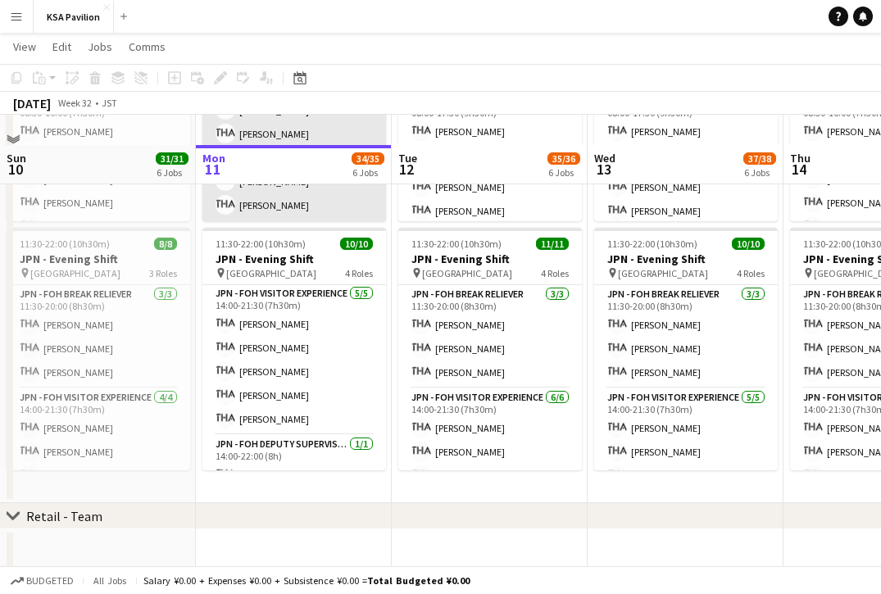
scroll to position [885, 0]
